Goal: Task Accomplishment & Management: Complete application form

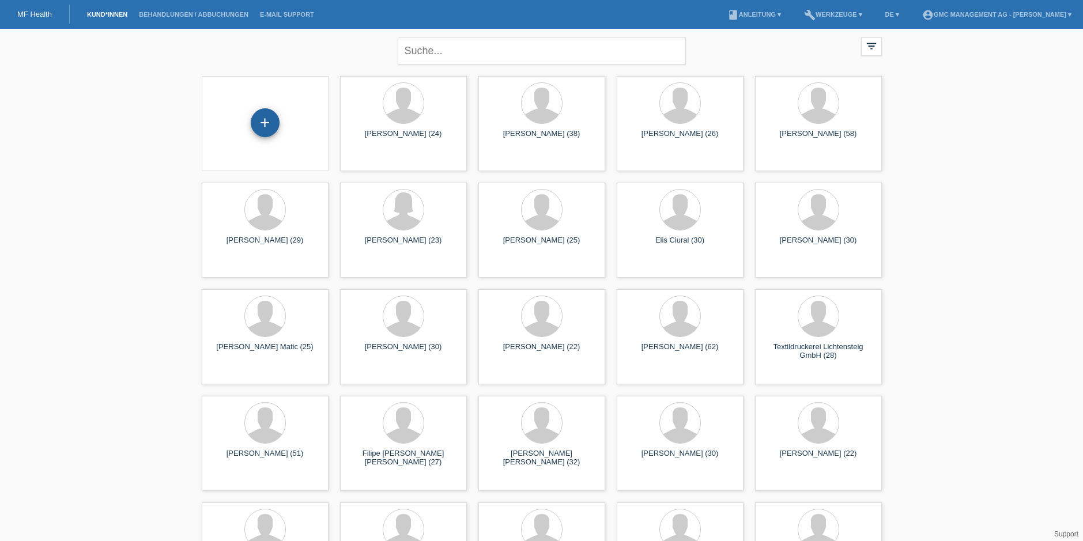
click at [278, 121] on div "+" at bounding box center [265, 122] width 29 height 29
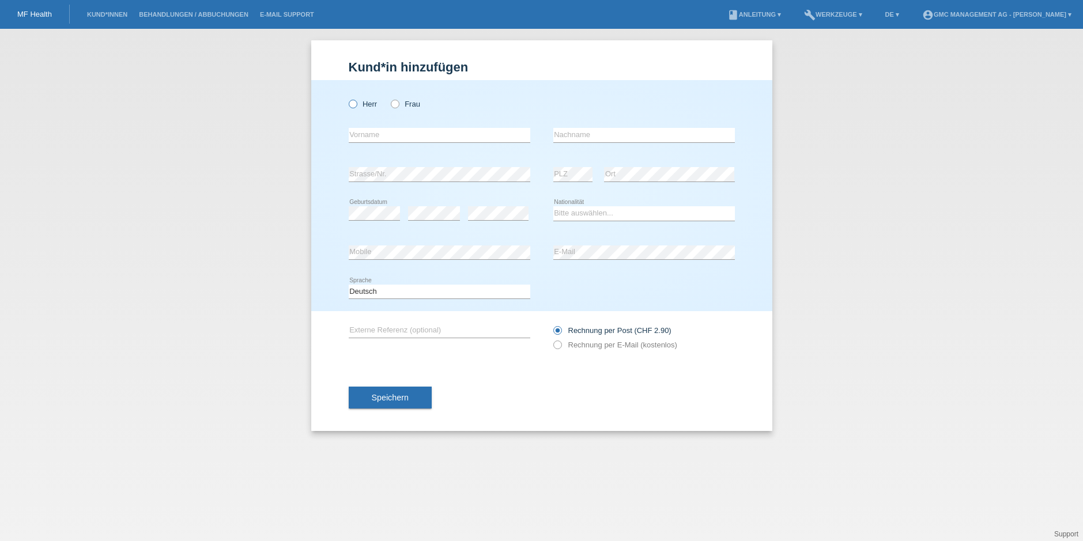
click at [362, 105] on label "Herr" at bounding box center [363, 104] width 29 height 9
click at [356, 105] on input "Herr" at bounding box center [352, 103] width 7 height 7
radio input "true"
click at [413, 135] on input "text" at bounding box center [440, 135] width 182 height 14
type input "h"
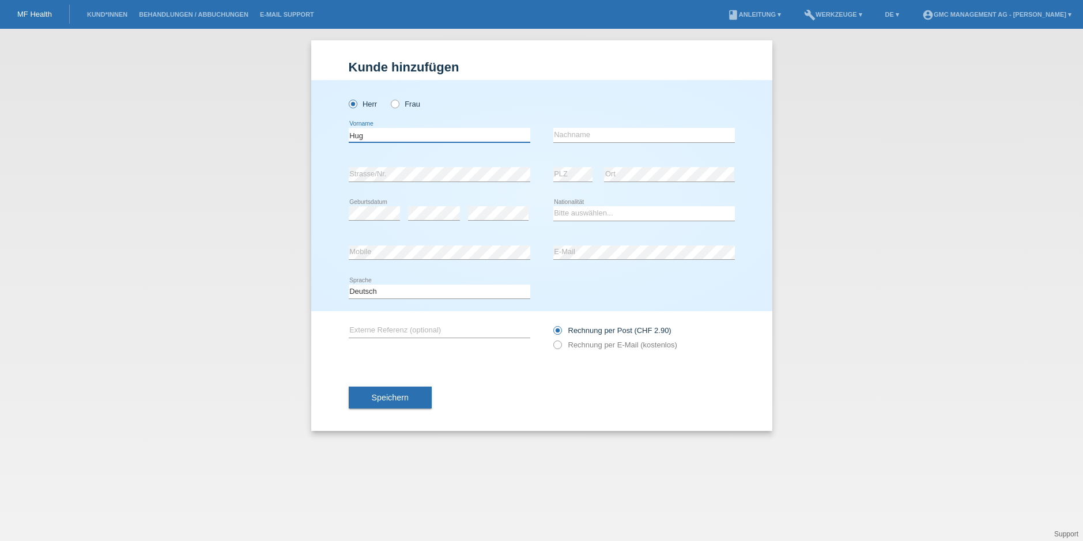
type input "Hug"
type input "[PERSON_NAME]"
click at [591, 213] on select "Bitte auswählen... Schweiz Deutschland Liechtenstein Österreich ------------ Af…" at bounding box center [645, 213] width 182 height 14
select select "CH"
click at [564, 347] on label "Rechnung per E-Mail (kostenlos)" at bounding box center [616, 345] width 124 height 9
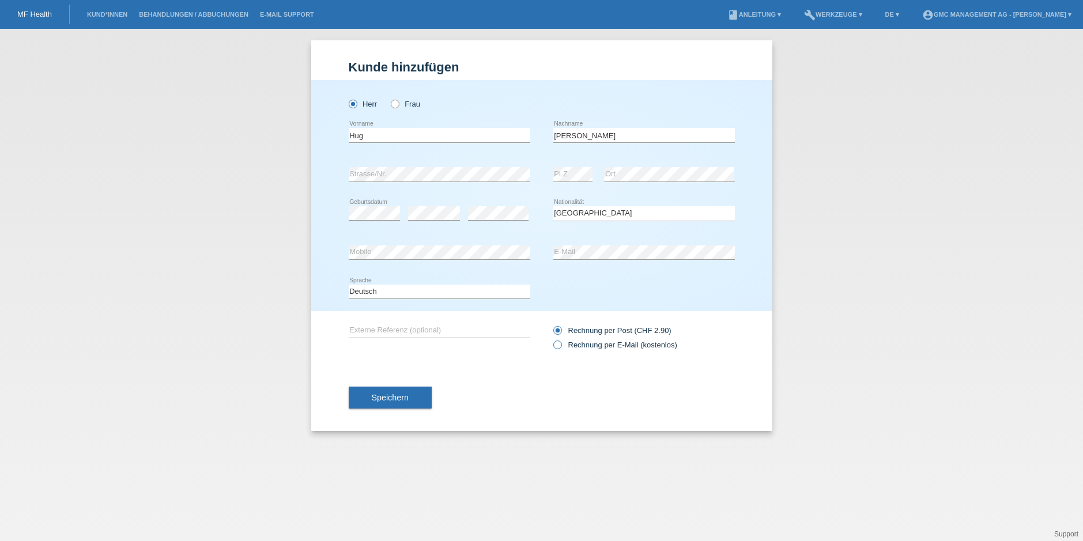
click at [561, 347] on input "Rechnung per E-Mail (kostenlos)" at bounding box center [557, 348] width 7 height 14
radio input "true"
click at [402, 395] on span "Speichern" at bounding box center [390, 397] width 37 height 9
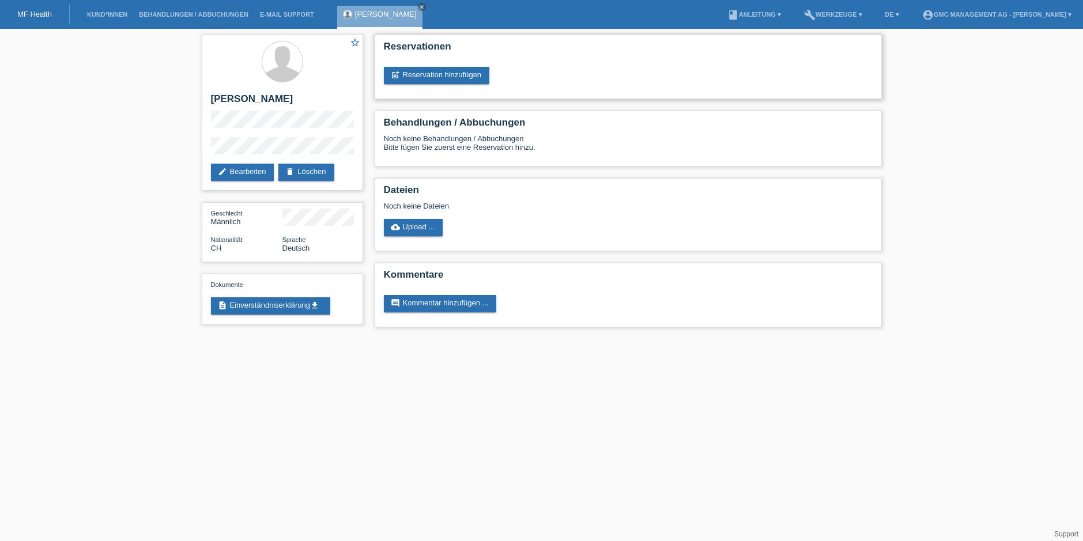
click at [499, 78] on div "post_add Reservation hinzufügen" at bounding box center [628, 75] width 489 height 17
click at [484, 78] on link "post_add Reservation hinzufügen" at bounding box center [437, 75] width 106 height 17
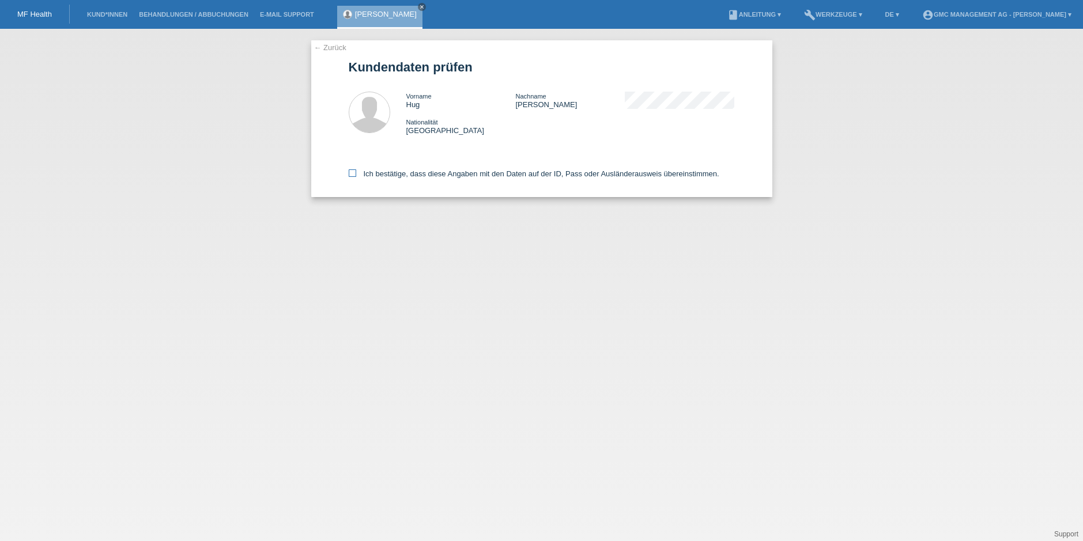
click at [359, 174] on label "Ich bestätige, dass diese Angaben mit den Daten auf der ID, Pass oder Ausländer…" at bounding box center [534, 174] width 371 height 9
click at [356, 174] on input "Ich bestätige, dass diese Angaben mit den Daten auf der ID, Pass oder Ausländer…" at bounding box center [352, 173] width 7 height 7
checkbox input "true"
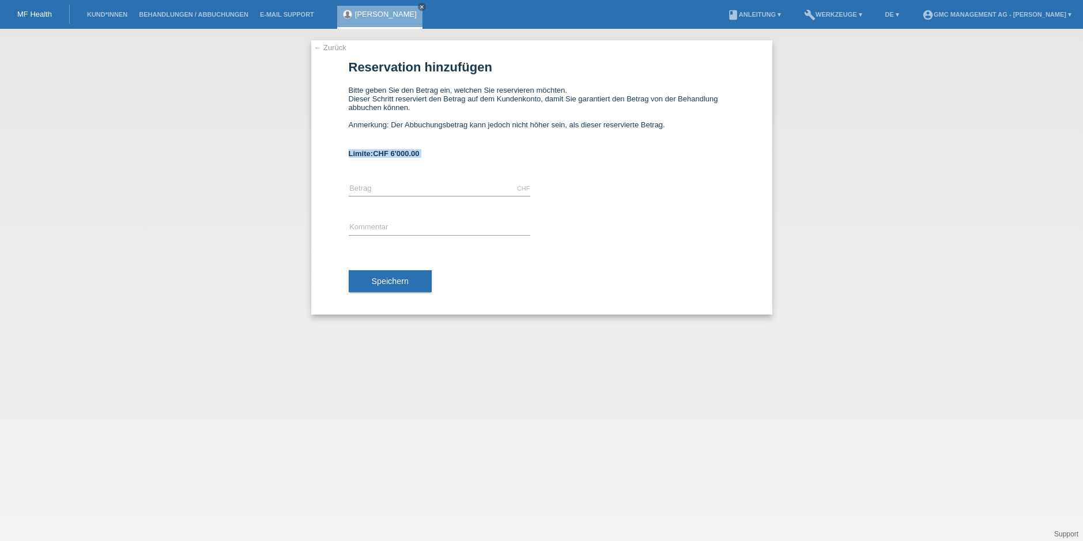
drag, startPoint x: 337, startPoint y: 148, endPoint x: 428, endPoint y: 162, distance: 92.8
click at [428, 162] on div "← Zurück Reservation hinzufügen Bitte geben Sie den Betrag ein, welchen Sie res…" at bounding box center [541, 177] width 461 height 274
copy form "Limite: CHF 6'000.00"
click at [418, 6] on link "close" at bounding box center [422, 7] width 8 height 8
click at [73, 10] on nav "MF Health Kund*innen Behandlungen / Abbuchungen E-Mail Support menu account_cir…" at bounding box center [541, 14] width 1083 height 29
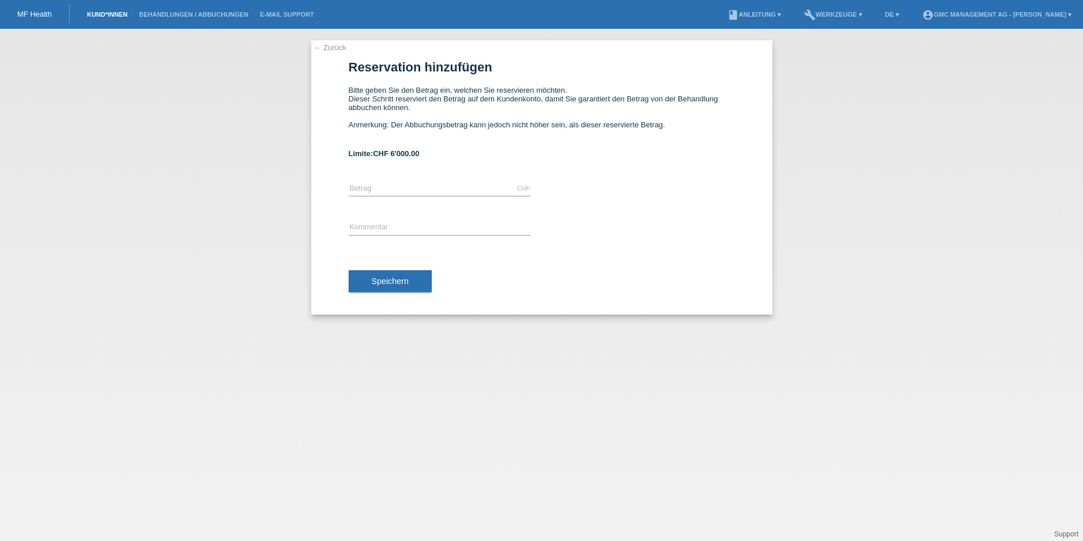
click at [90, 14] on link "Kund*innen" at bounding box center [107, 14] width 52 height 7
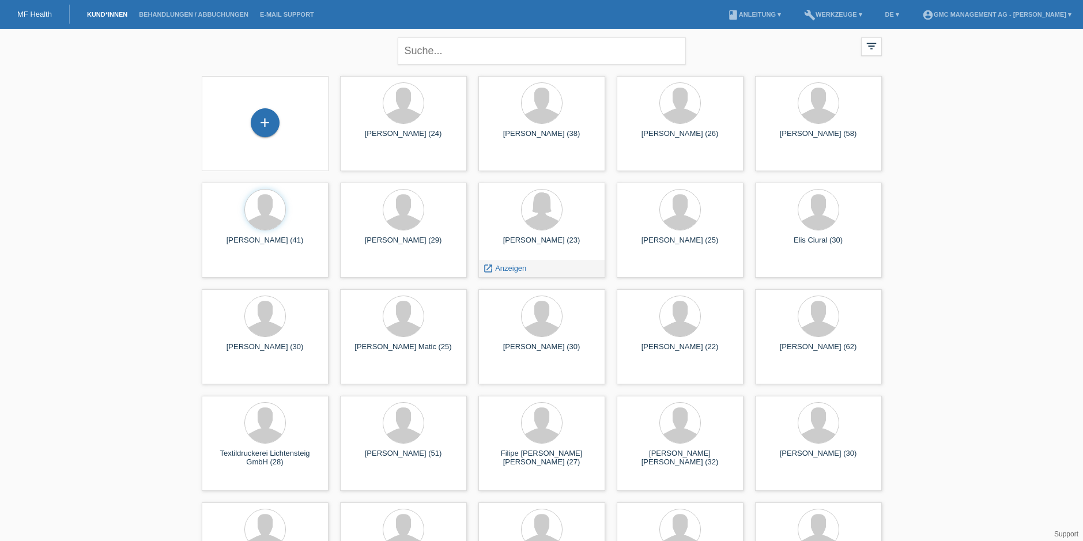
scroll to position [276, 0]
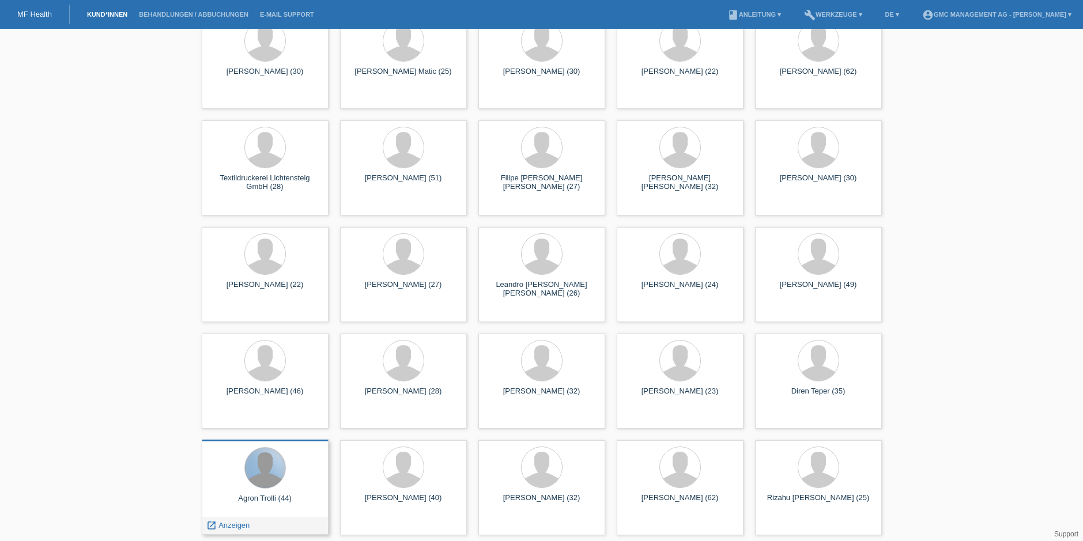
click at [268, 464] on div at bounding box center [265, 468] width 40 height 40
click at [262, 479] on div at bounding box center [265, 468] width 40 height 40
click at [226, 476] on div at bounding box center [265, 468] width 108 height 43
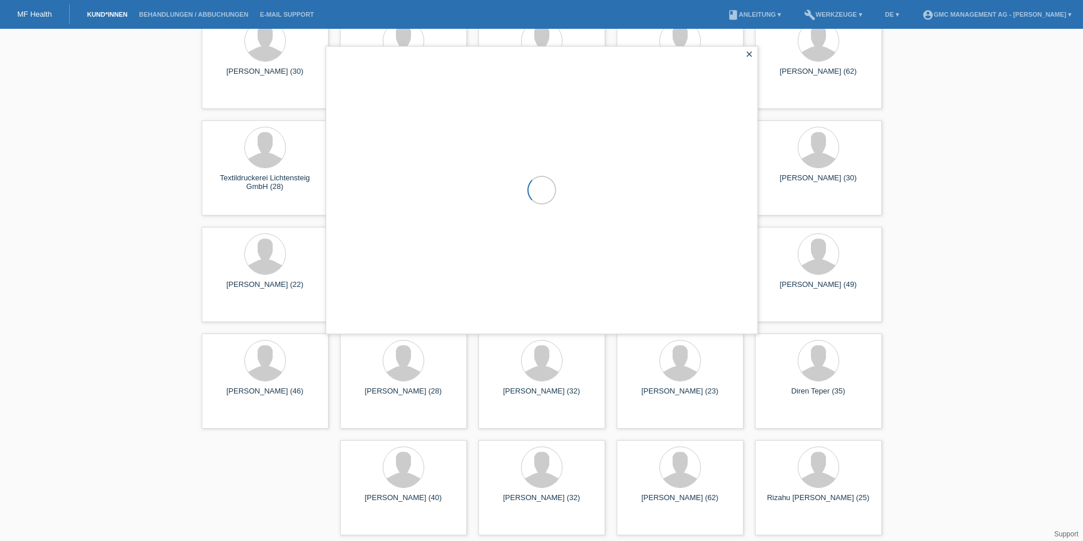
click at [226, 476] on div "close filter_list view_module Alle Kund*innen anzeigen star Markierte [PERSON_N…" at bounding box center [541, 147] width 1083 height 788
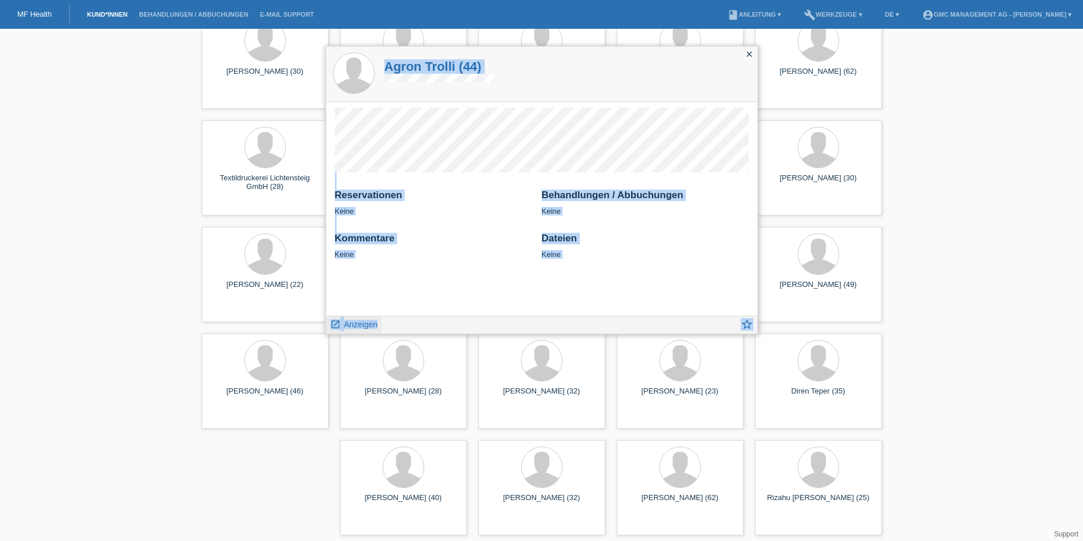
click at [347, 326] on span "Anzeigen" at bounding box center [360, 324] width 33 height 9
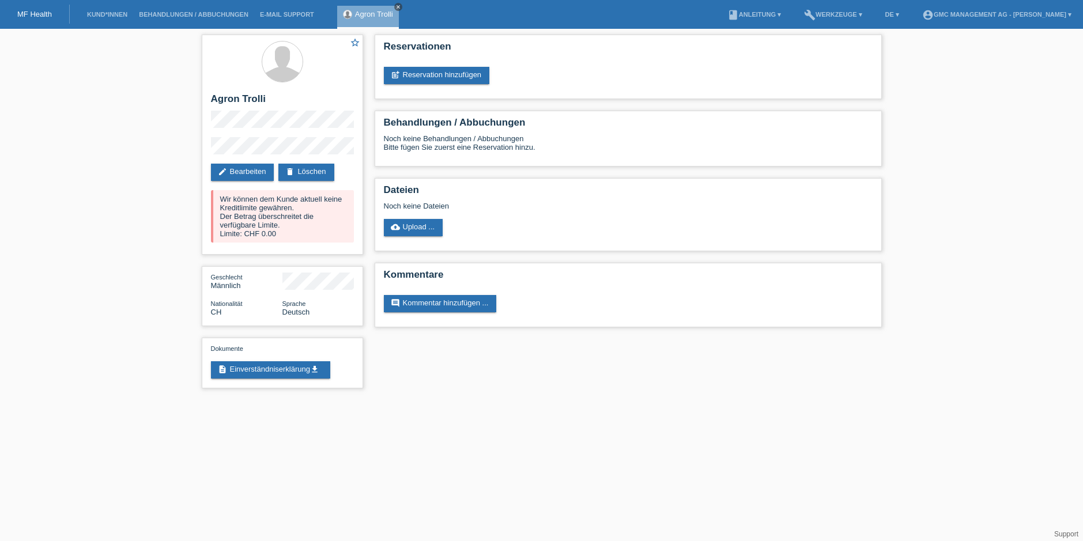
click at [399, 7] on icon "close" at bounding box center [399, 7] width 6 height 6
